Goal: Navigation & Orientation: Find specific page/section

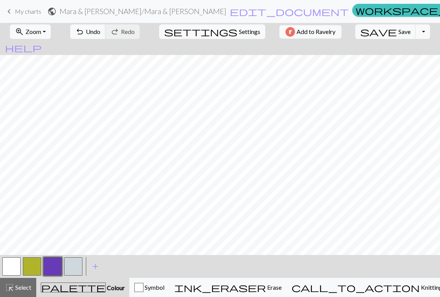
click at [12, 268] on button "button" at bounding box center [11, 266] width 18 height 18
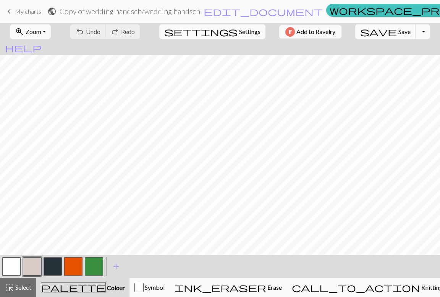
scroll to position [670, 0]
click at [33, 11] on span "My charts" at bounding box center [28, 11] width 26 height 7
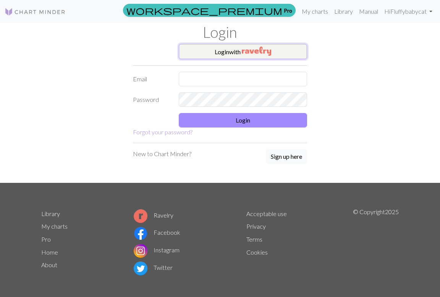
click at [208, 49] on button "Login with" at bounding box center [243, 51] width 128 height 15
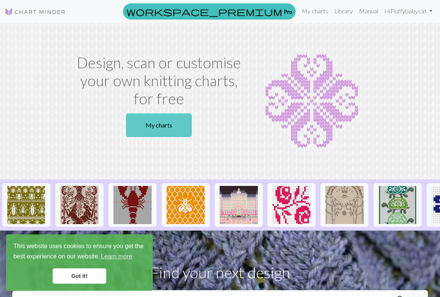
click at [166, 127] on link "My charts" at bounding box center [159, 125] width 66 height 24
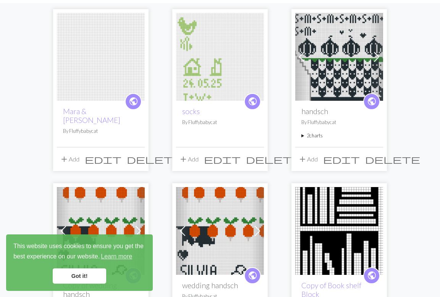
scroll to position [67, 0]
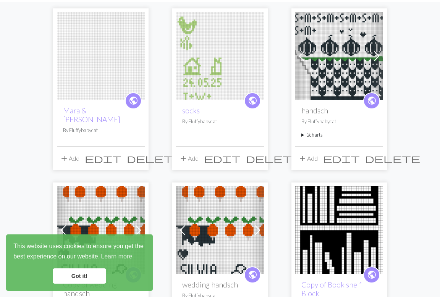
click at [218, 68] on img at bounding box center [220, 56] width 88 height 88
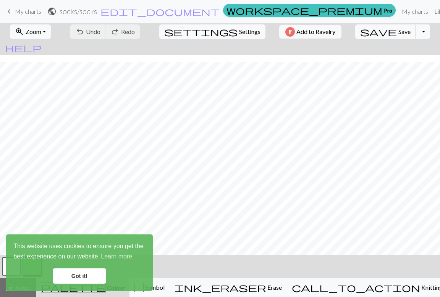
scroll to position [509, 0]
